Goal: Transaction & Acquisition: Purchase product/service

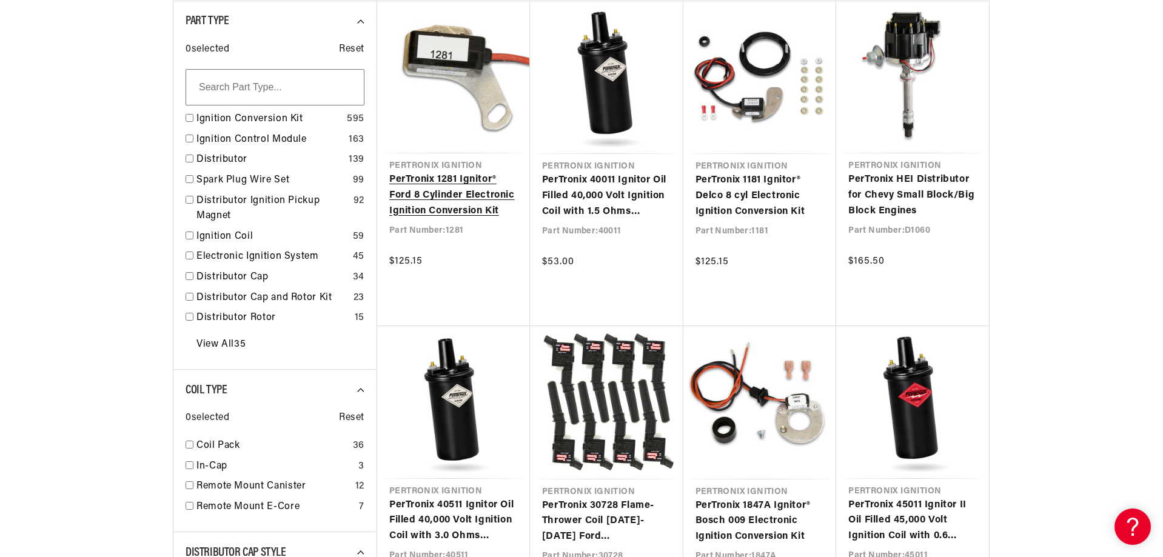
scroll to position [424, 0]
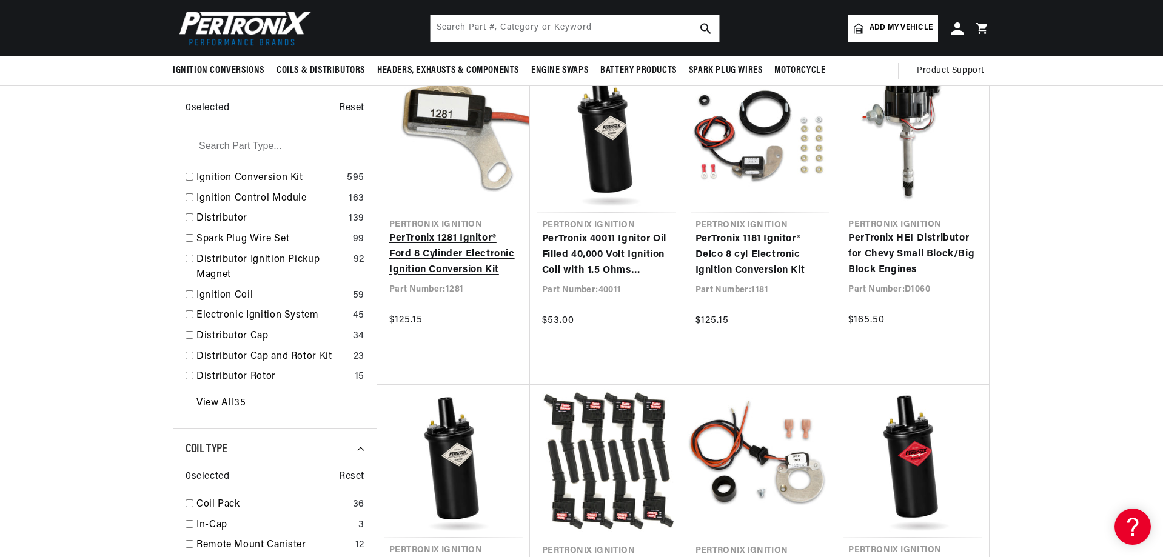
click at [490, 231] on link "PerTronix 1281 Ignitor® Ford 8 Cylinder Electronic Ignition Conversion Kit" at bounding box center [453, 254] width 129 height 47
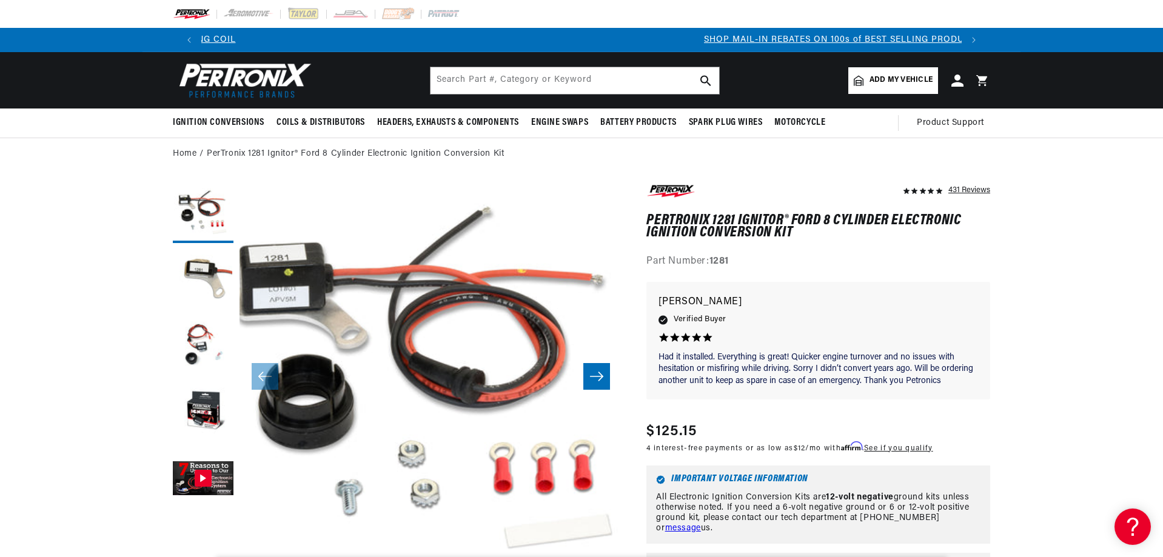
scroll to position [0, 757]
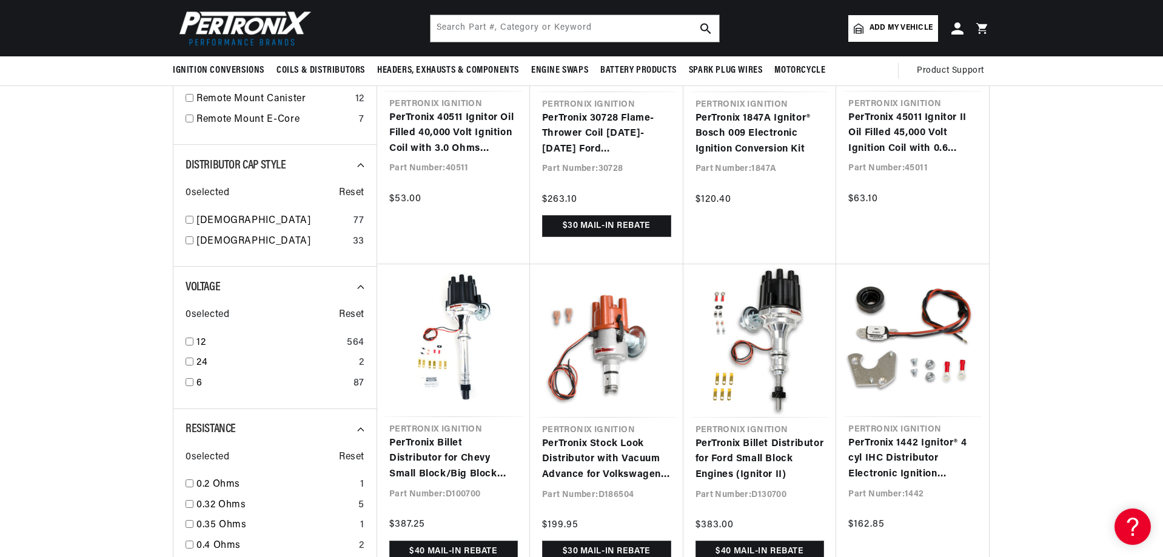
scroll to position [849, 0]
